Goal: Browse casually

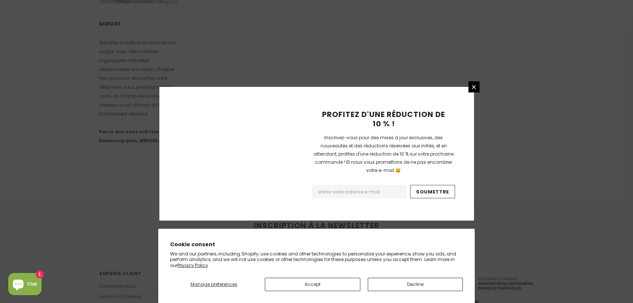
scroll to position [476, 0]
